Goal: Find specific page/section: Find specific page/section

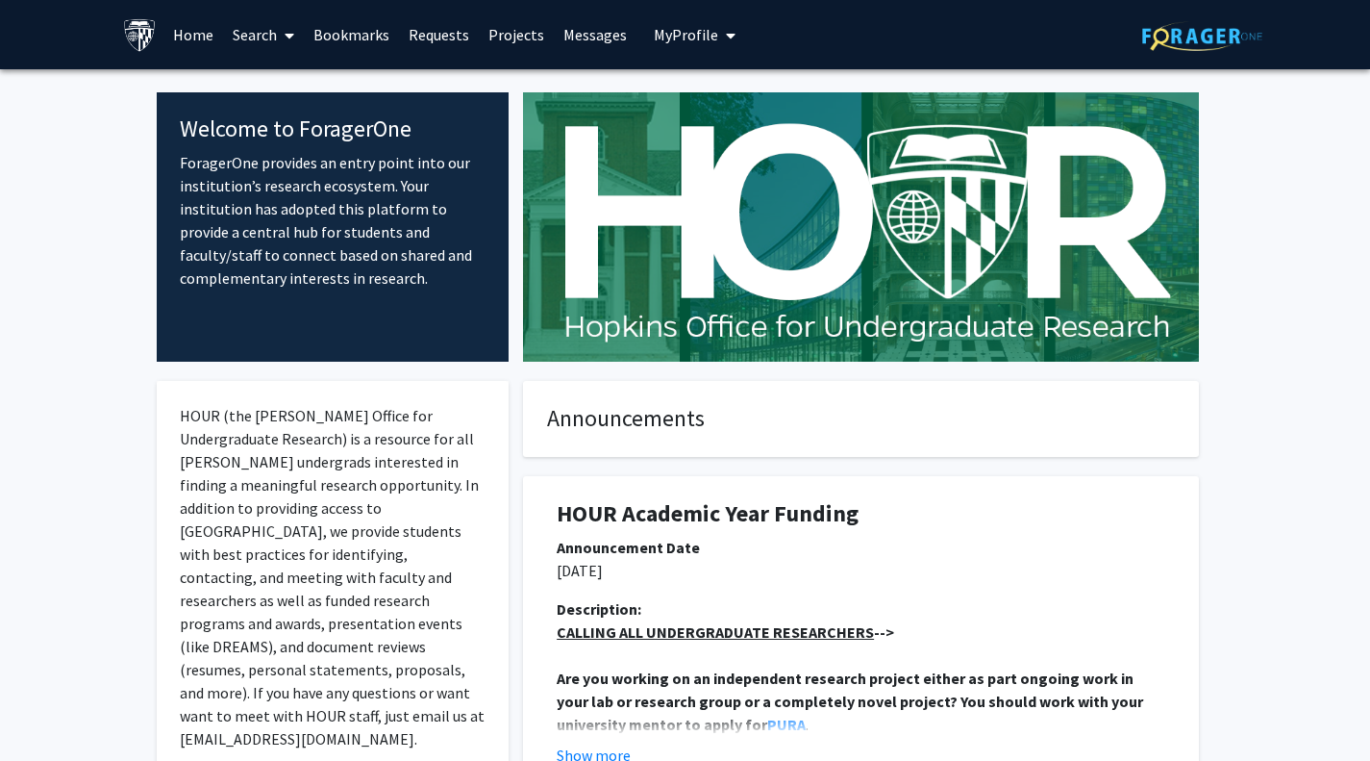
click at [285, 37] on icon at bounding box center [290, 35] width 10 height 15
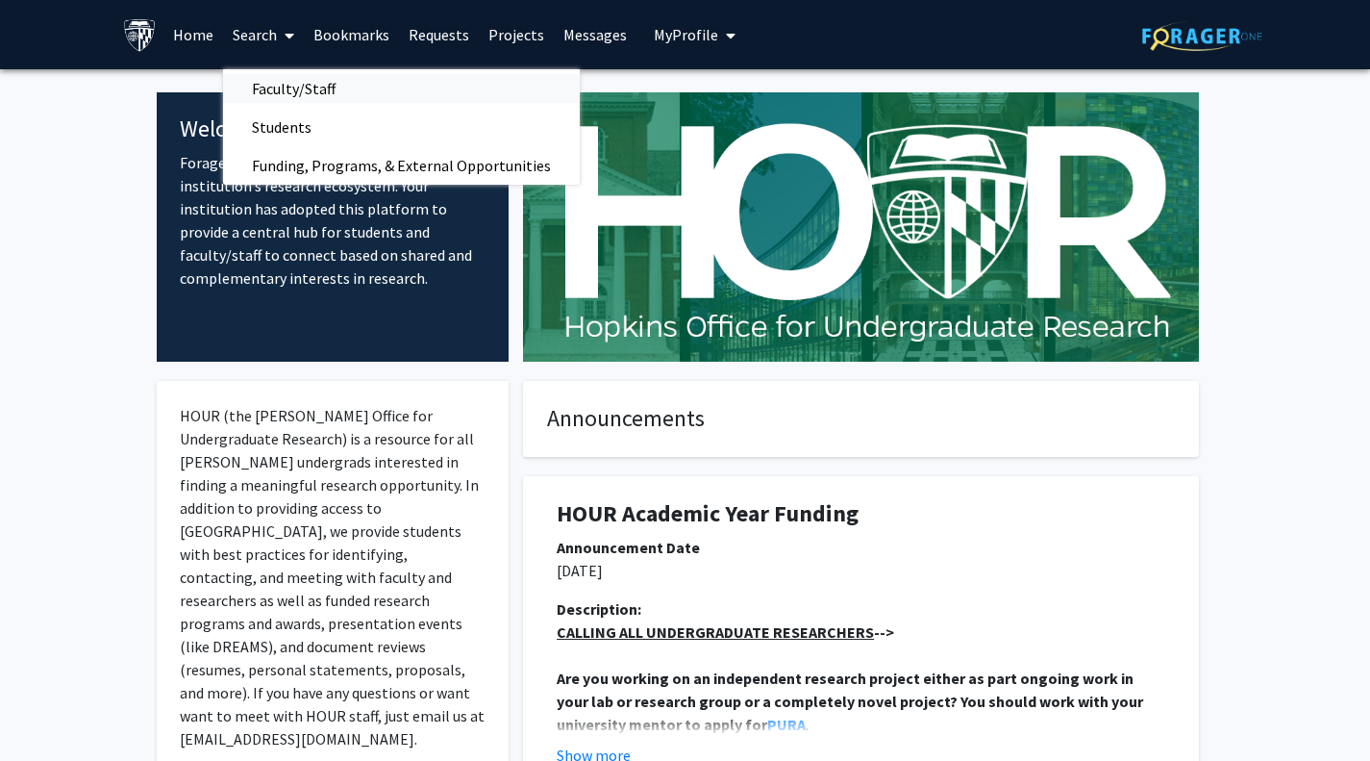
click at [295, 85] on span "Faculty/Staff" at bounding box center [293, 88] width 141 height 38
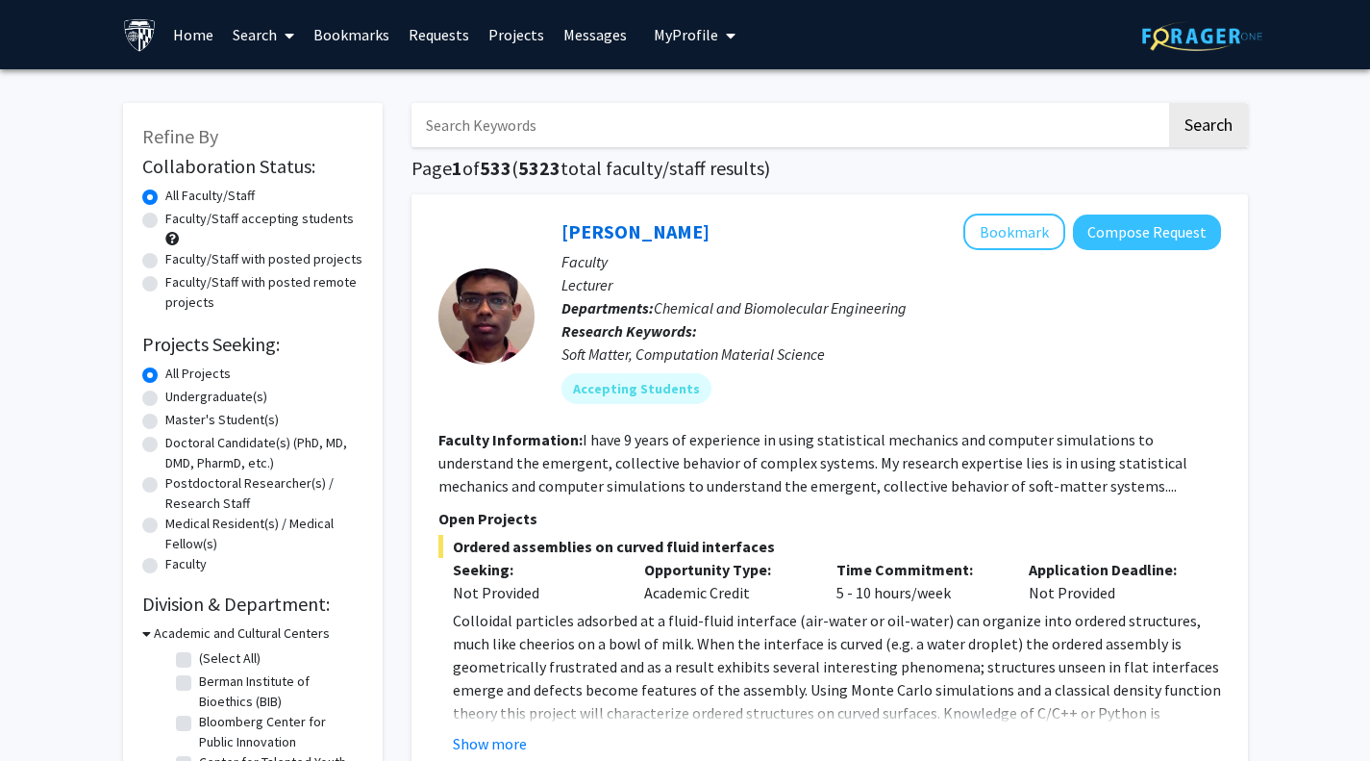
click at [440, 37] on link "Requests" at bounding box center [439, 34] width 80 height 67
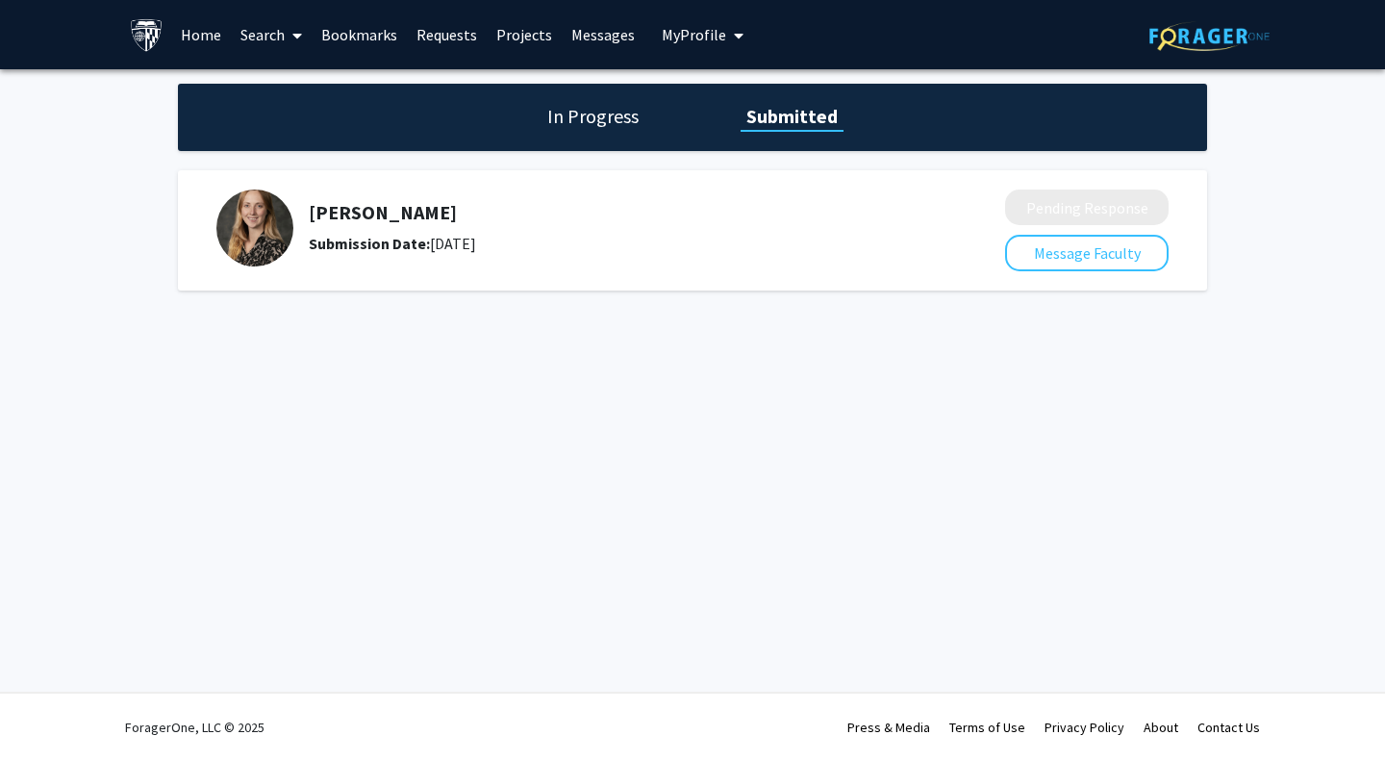
click at [386, 222] on h5 "[PERSON_NAME]" at bounding box center [606, 212] width 594 height 23
click at [400, 198] on div "[PERSON_NAME] Submission Date: [DATE]" at bounding box center [597, 227] width 762 height 77
click at [461, 232] on div "Submission Date: [DATE]" at bounding box center [606, 243] width 594 height 23
click at [364, 213] on h5 "[PERSON_NAME]" at bounding box center [606, 212] width 594 height 23
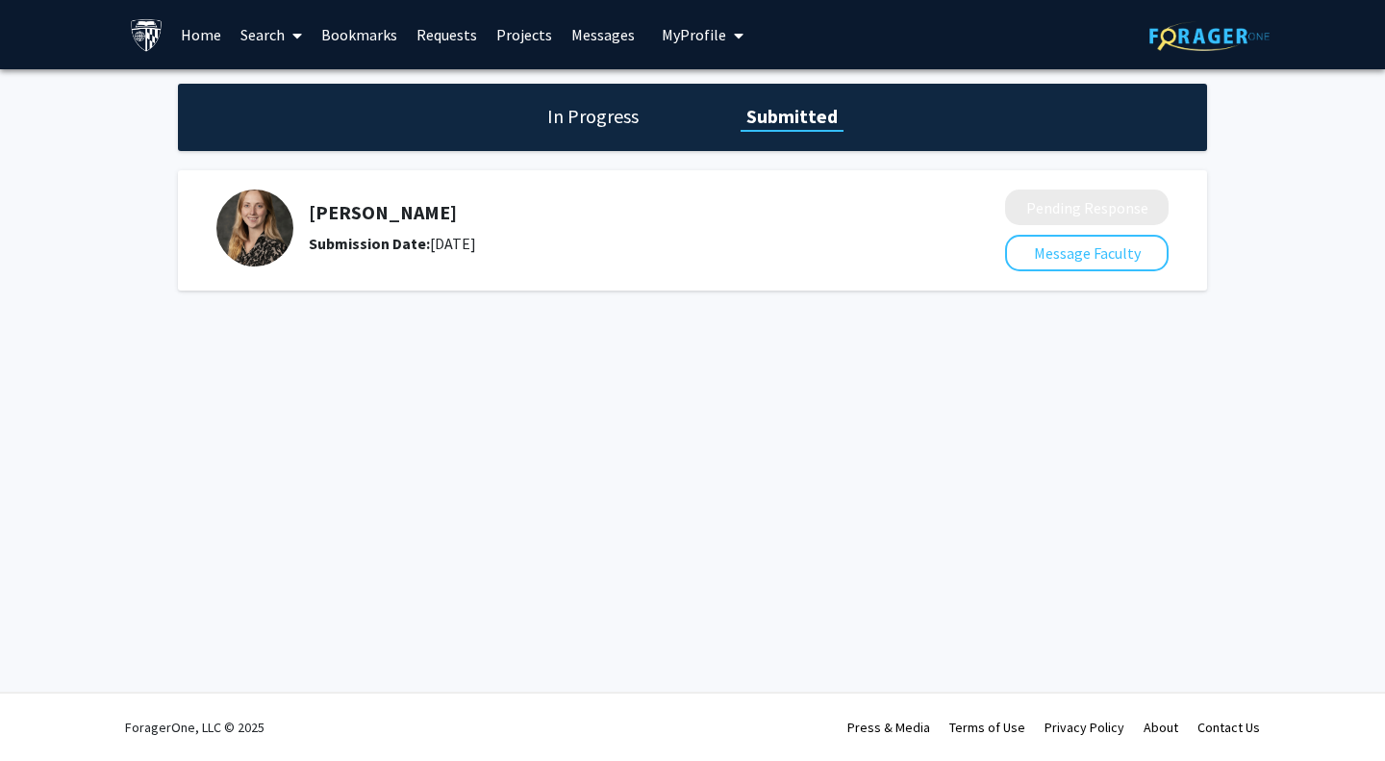
click at [244, 221] on img at bounding box center [254, 227] width 77 height 77
click at [254, 44] on link "Search" at bounding box center [271, 34] width 81 height 67
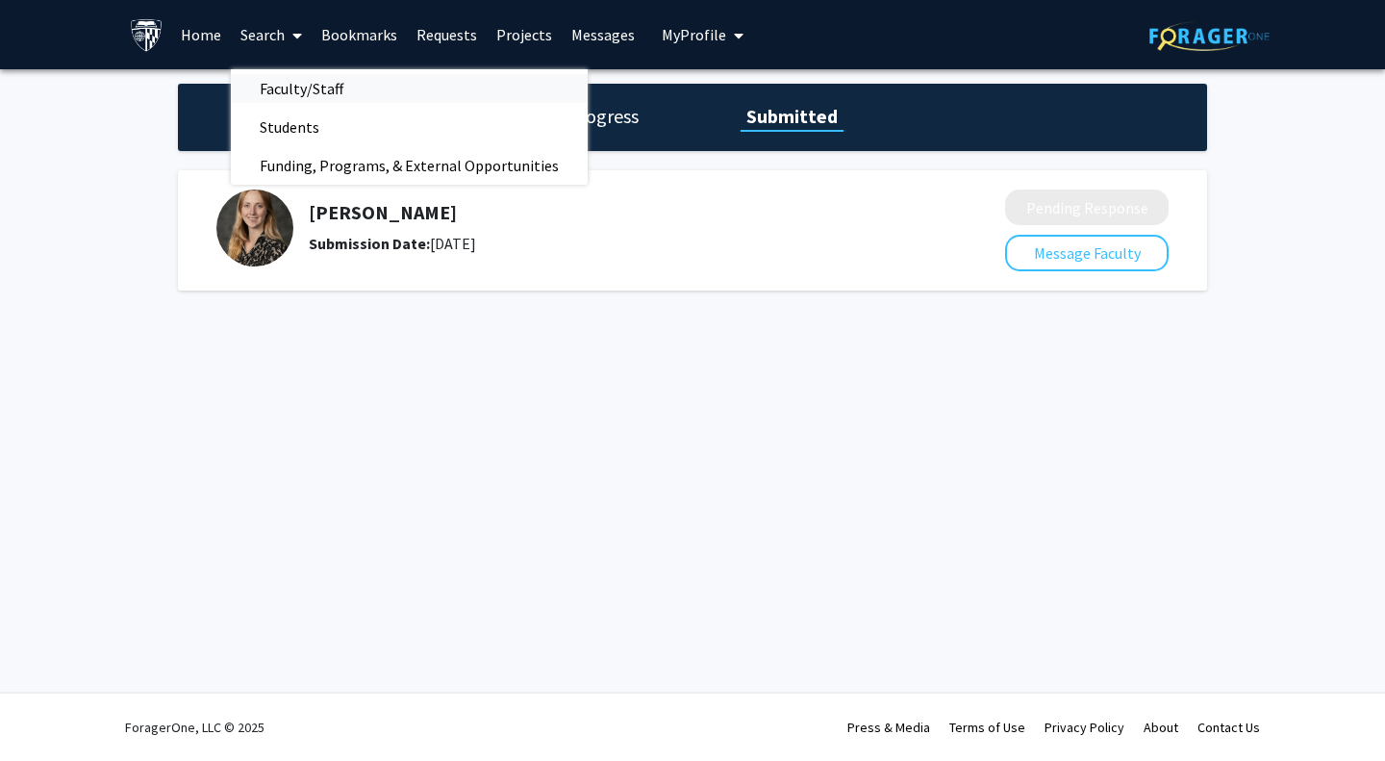
click at [277, 75] on span "Faculty/Staff" at bounding box center [301, 88] width 141 height 38
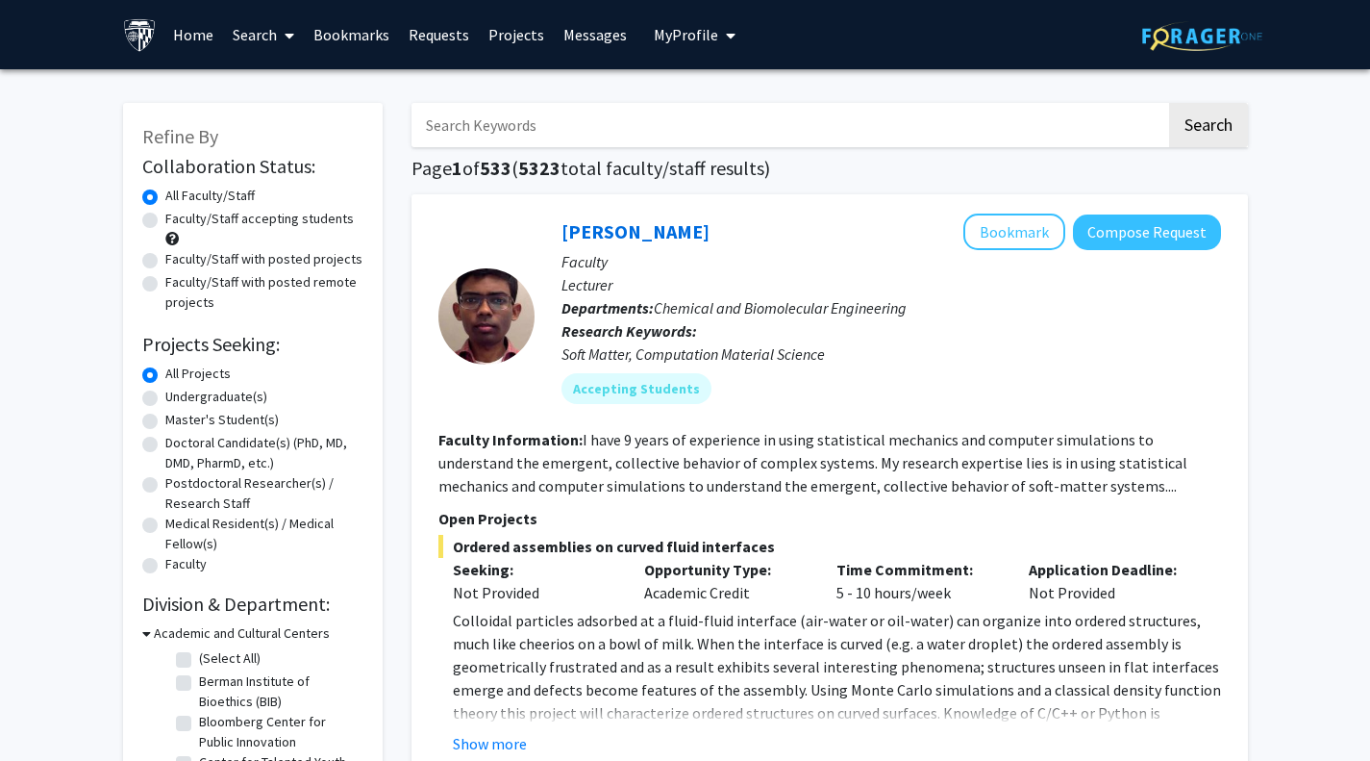
click at [701, 142] on input "Search Keywords" at bounding box center [789, 125] width 755 height 44
type input "[PERSON_NAME]"
click at [1169, 103] on button "Search" at bounding box center [1208, 125] width 79 height 44
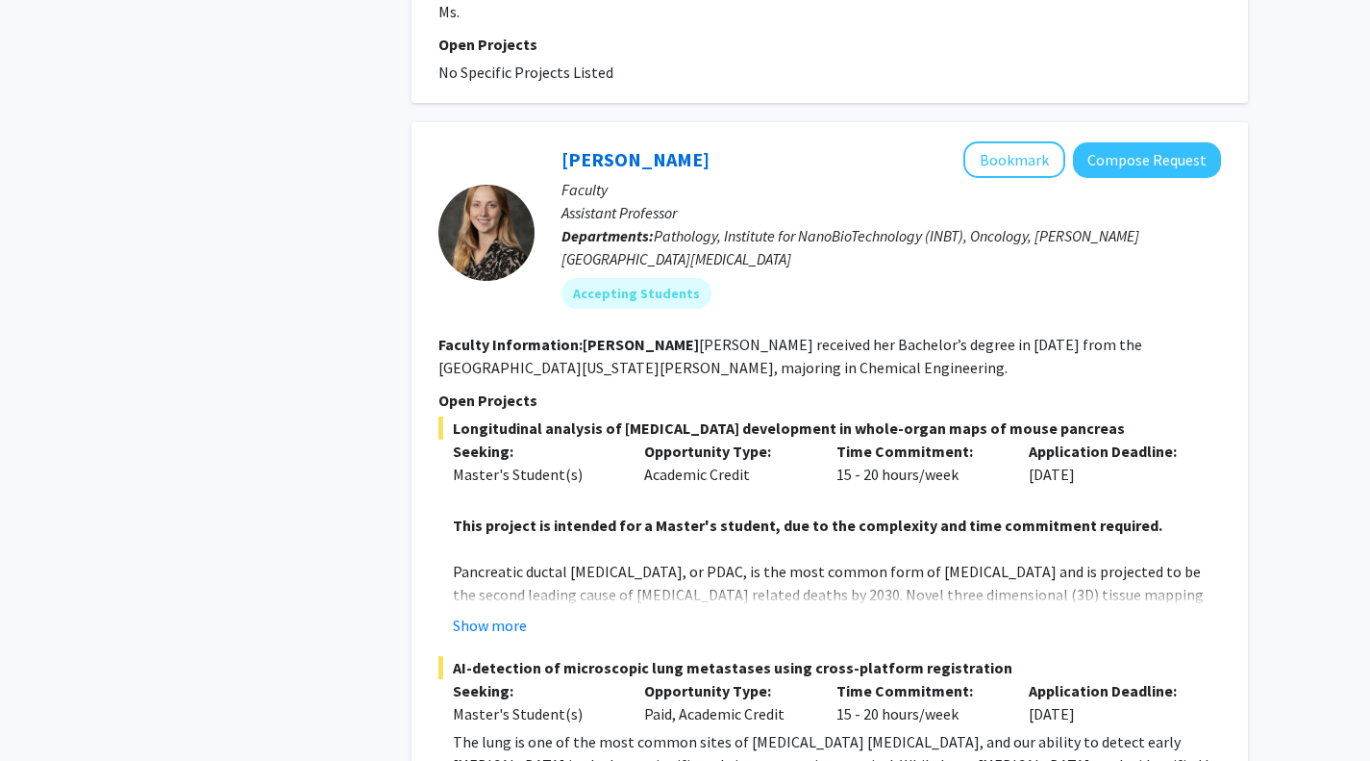
scroll to position [1332, 0]
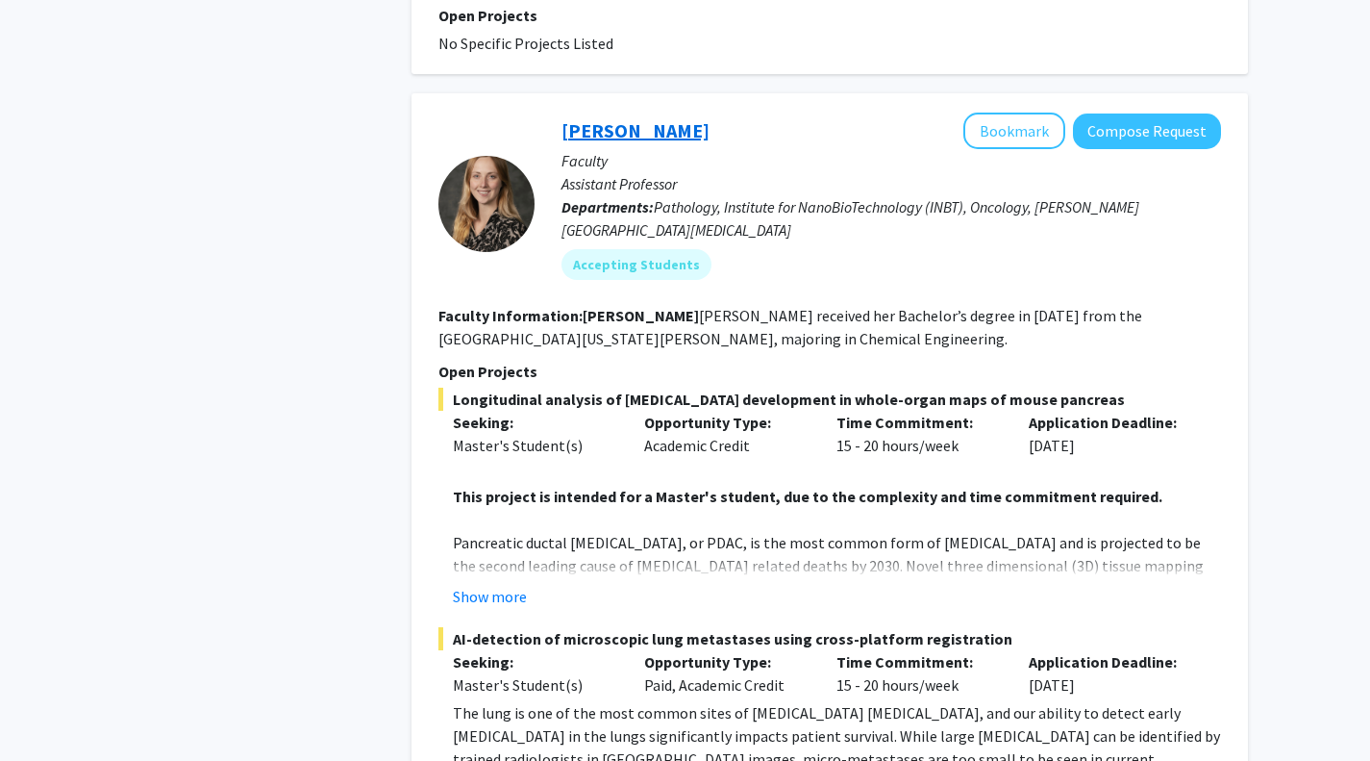
click at [640, 118] on link "[PERSON_NAME]" at bounding box center [636, 130] width 148 height 24
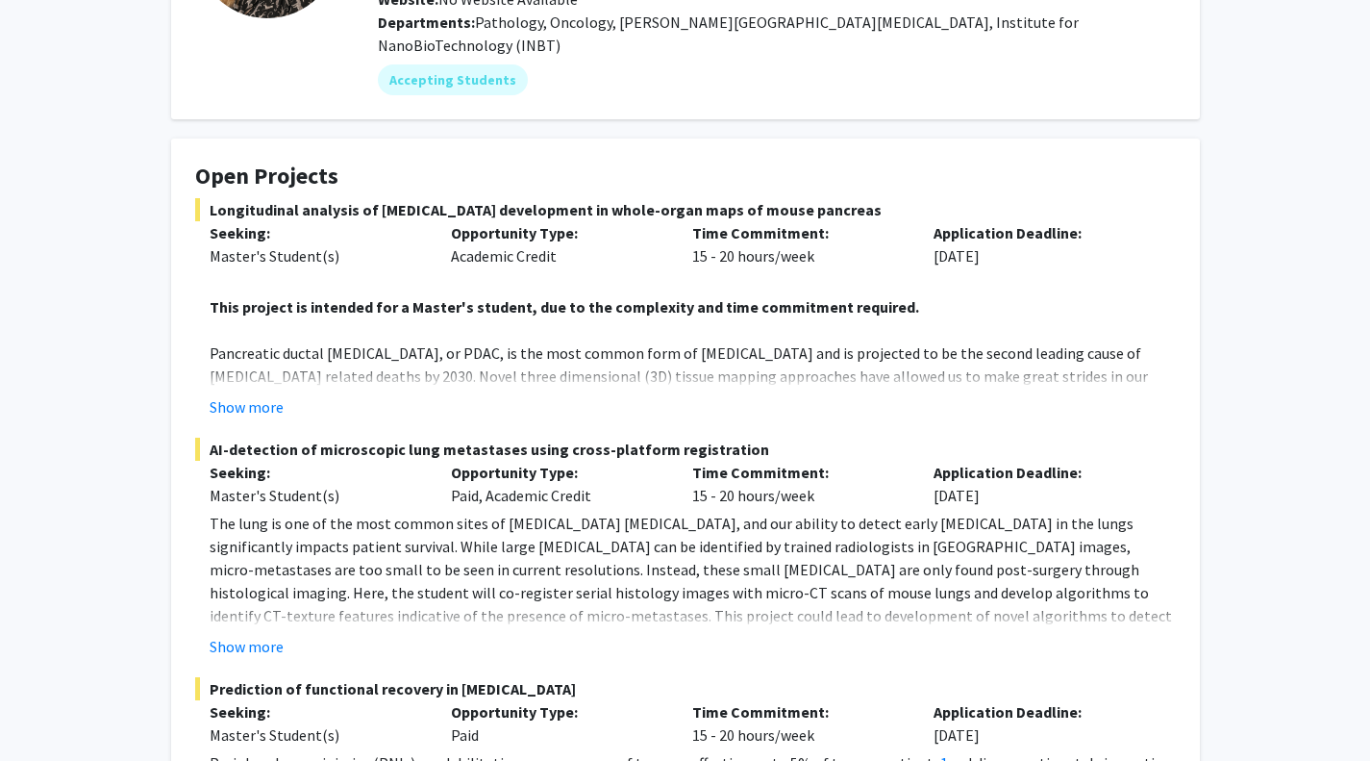
scroll to position [233, 0]
